Goal: Transaction & Acquisition: Purchase product/service

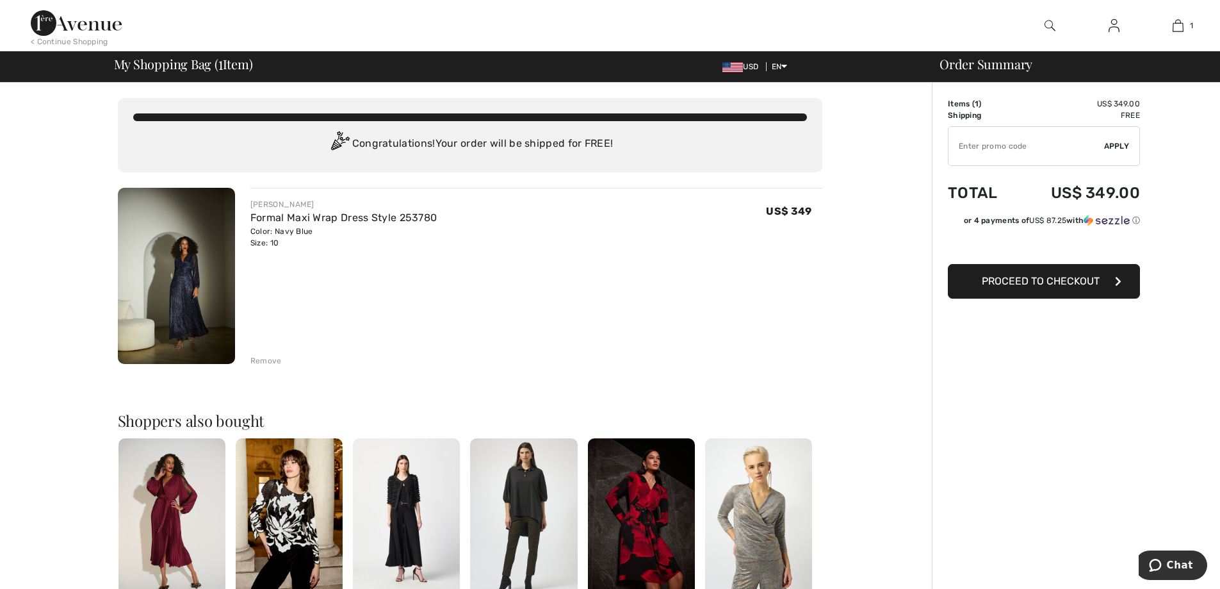
click at [1030, 275] on span "Proceed to Checkout" at bounding box center [1041, 281] width 118 height 12
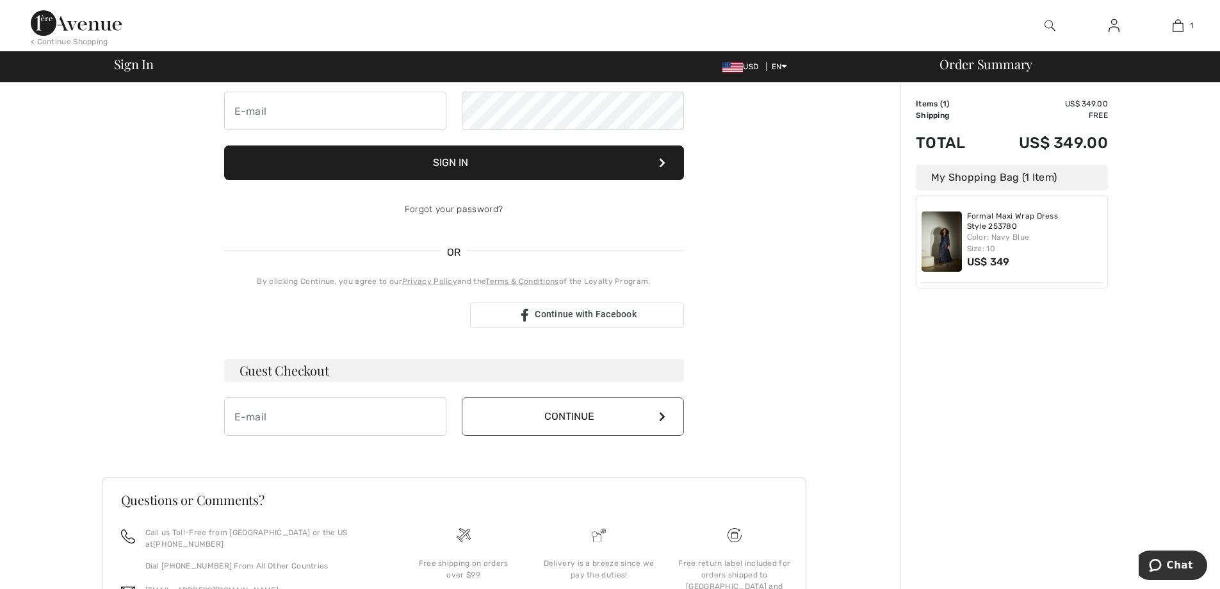
scroll to position [128, 0]
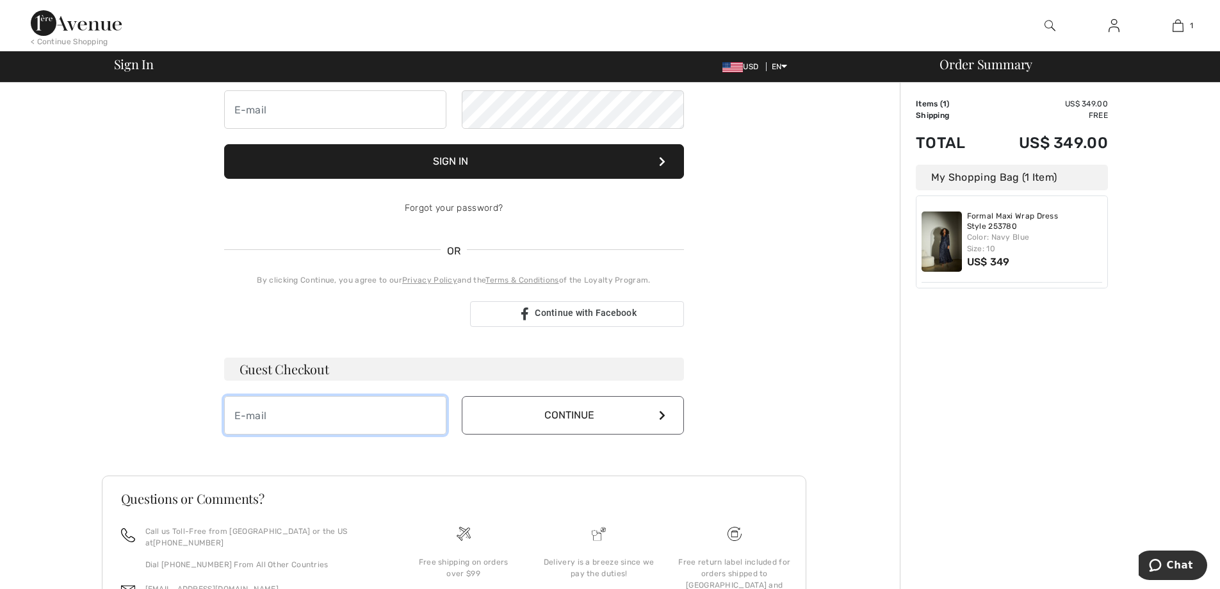
click at [393, 418] on input "email" at bounding box center [335, 415] width 222 height 38
type input "r"
type input "[EMAIL_ADDRESS][DOMAIN_NAME]"
click at [512, 403] on button "Continue" at bounding box center [573, 415] width 222 height 38
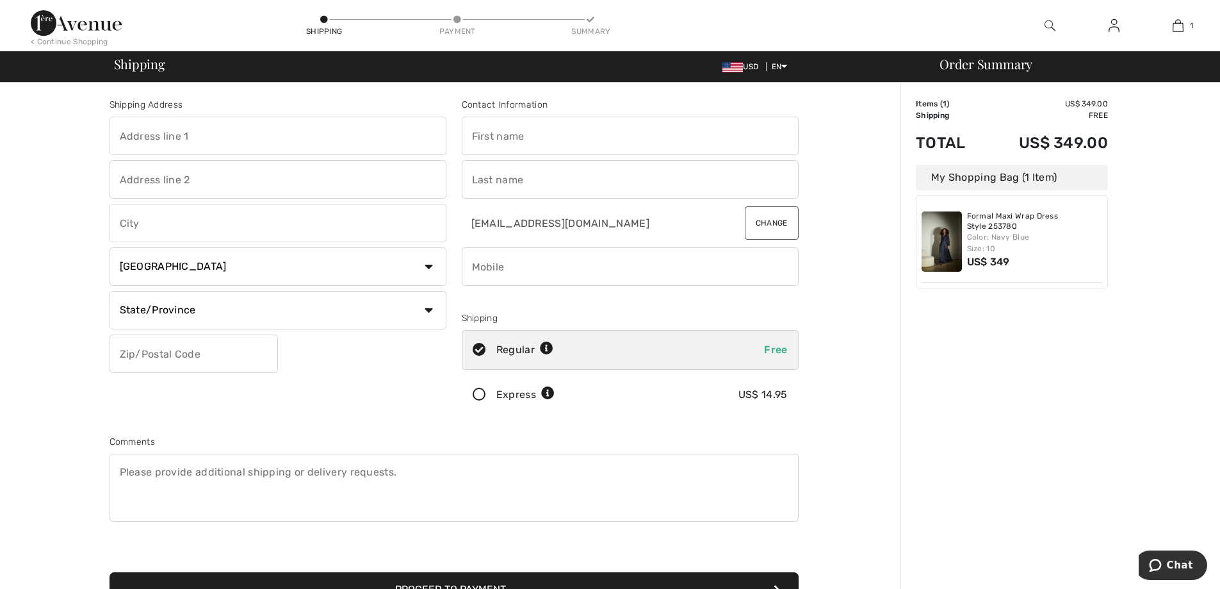
click at [325, 161] on input "text" at bounding box center [278, 179] width 337 height 38
click at [320, 133] on input "text" at bounding box center [278, 136] width 337 height 38
type input "1638 E Republic Rd"
type input "Springfield"
select select "US"
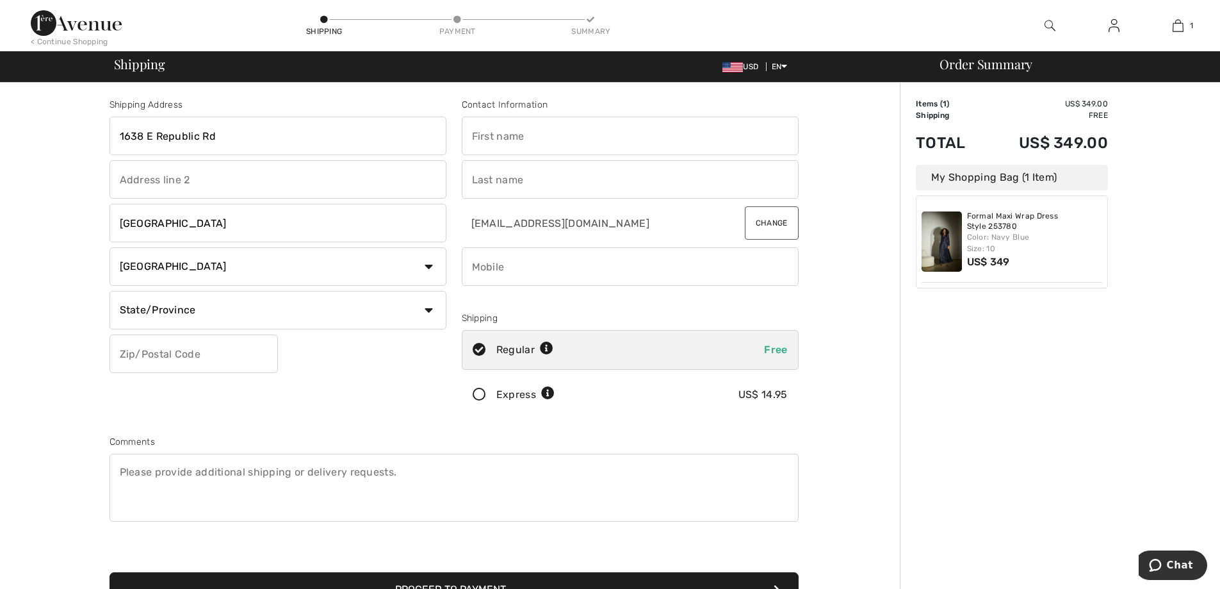
select select "MO"
type input "65804"
type input "Rich"
type input "Giese"
type input "4178810602"
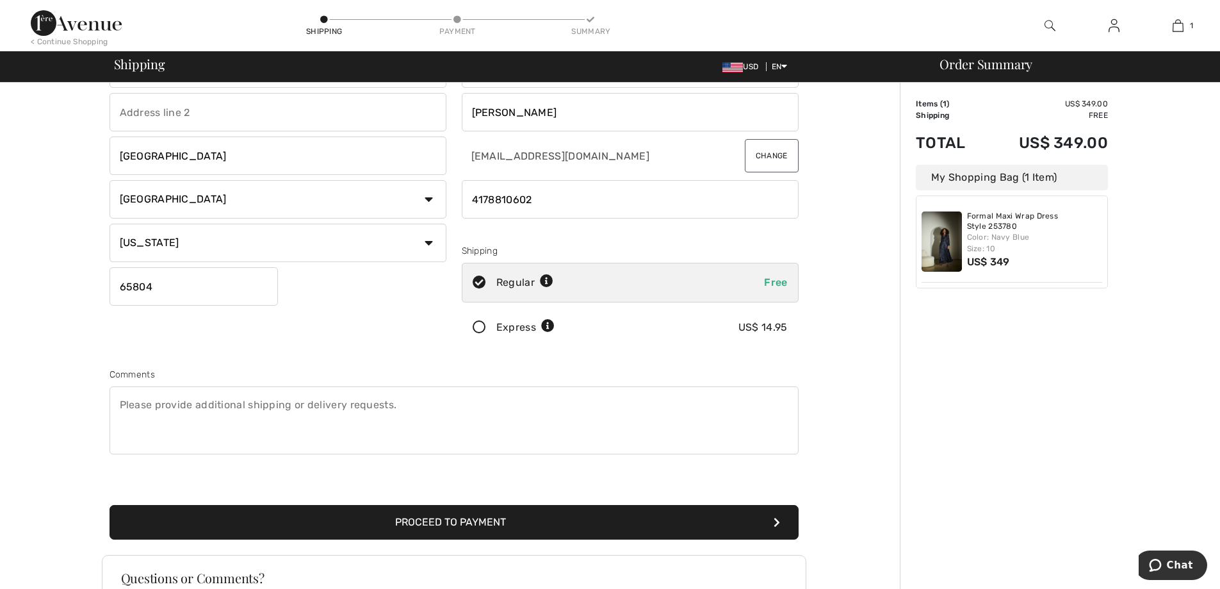
scroll to position [234, 0]
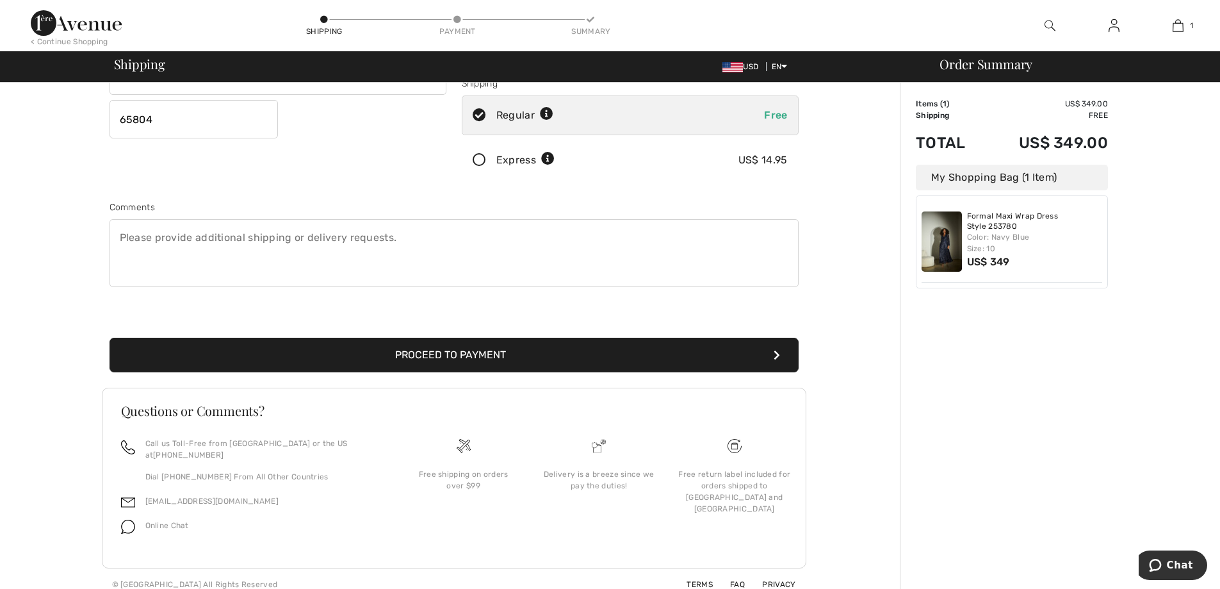
click at [425, 333] on div "Proceed to Payment" at bounding box center [454, 339] width 705 height 65
click at [417, 349] on button "Proceed to Payment" at bounding box center [454, 355] width 689 height 35
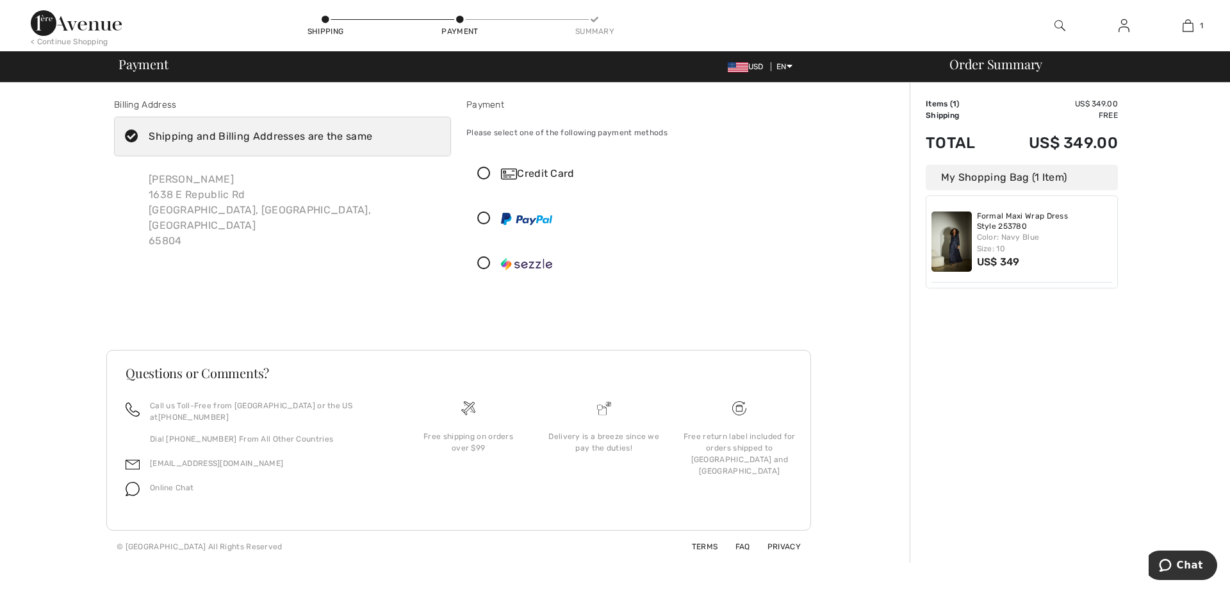
click at [484, 179] on icon at bounding box center [484, 173] width 34 height 13
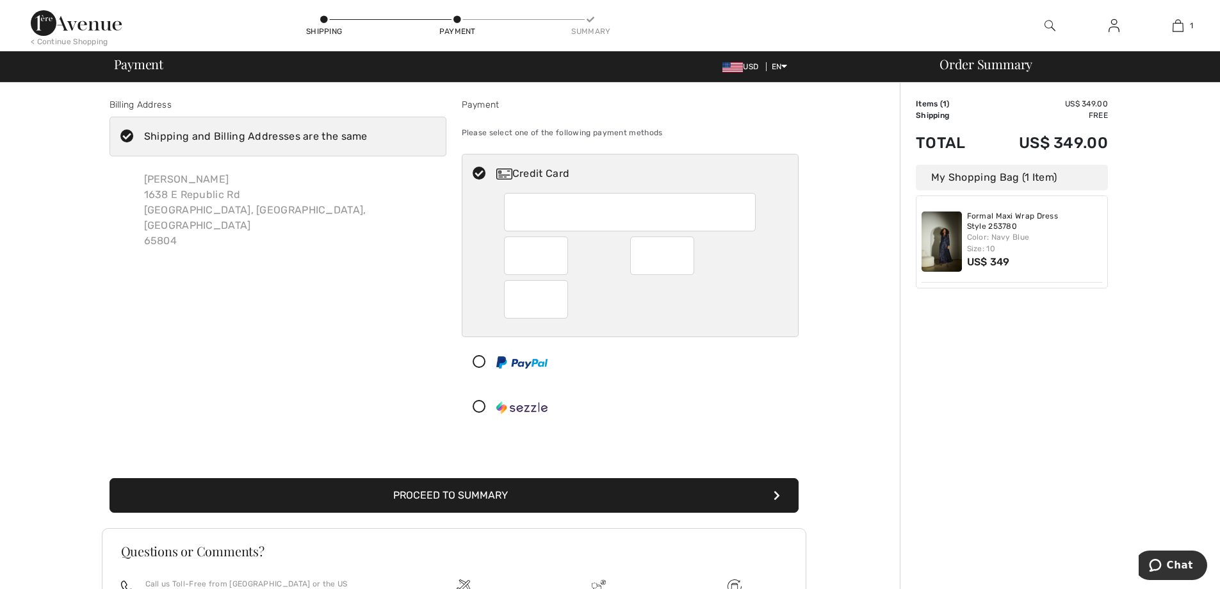
click at [610, 491] on button "Proceed to Summary" at bounding box center [454, 495] width 689 height 35
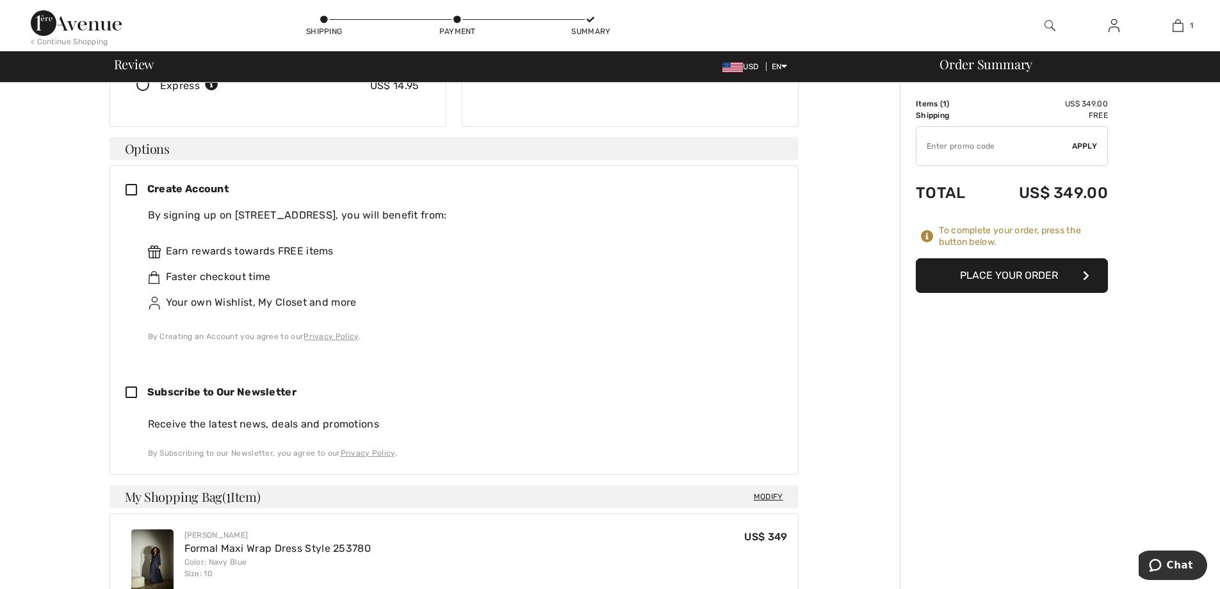
scroll to position [270, 0]
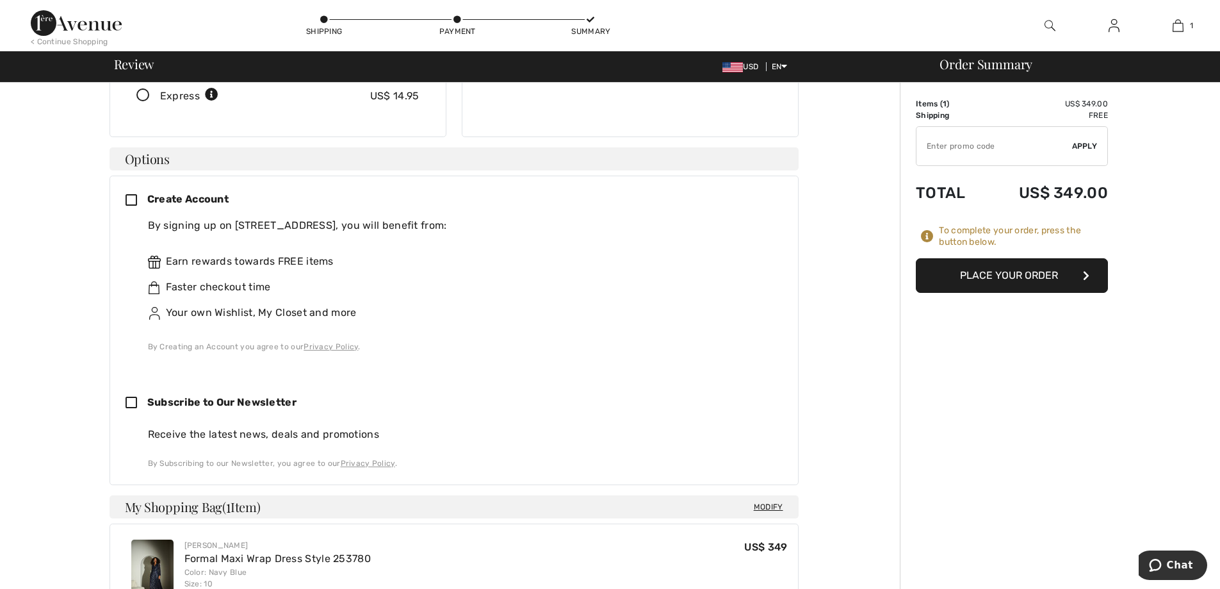
click at [978, 284] on button "Place Your Order" at bounding box center [1012, 275] width 192 height 35
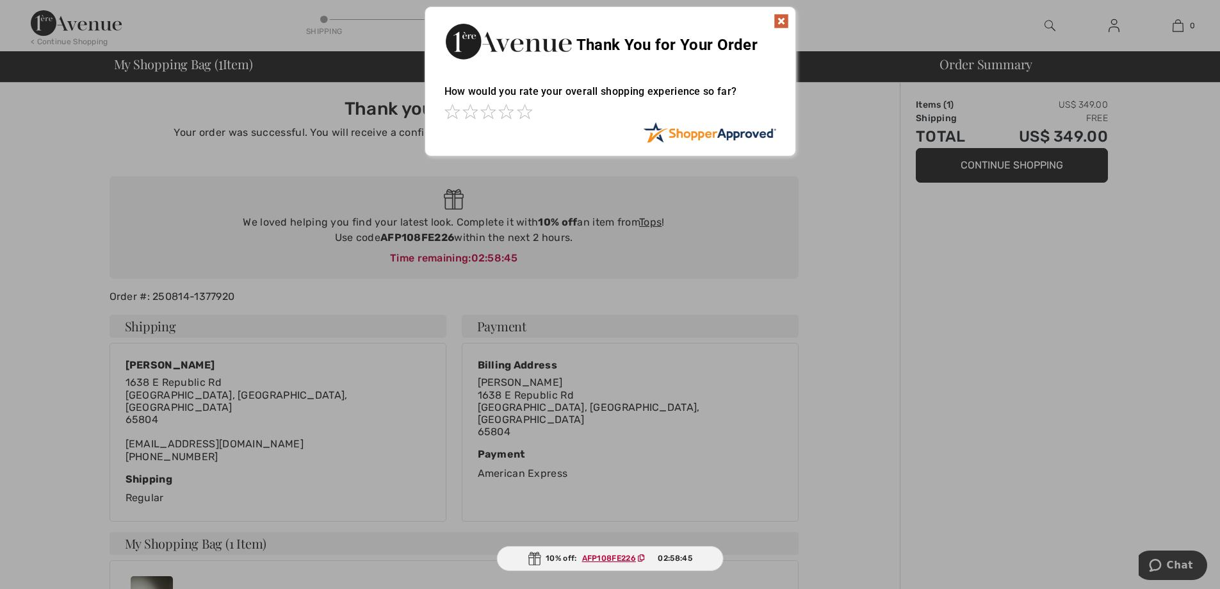
click at [785, 19] on img at bounding box center [781, 20] width 15 height 15
